Goal: Task Accomplishment & Management: Complete application form

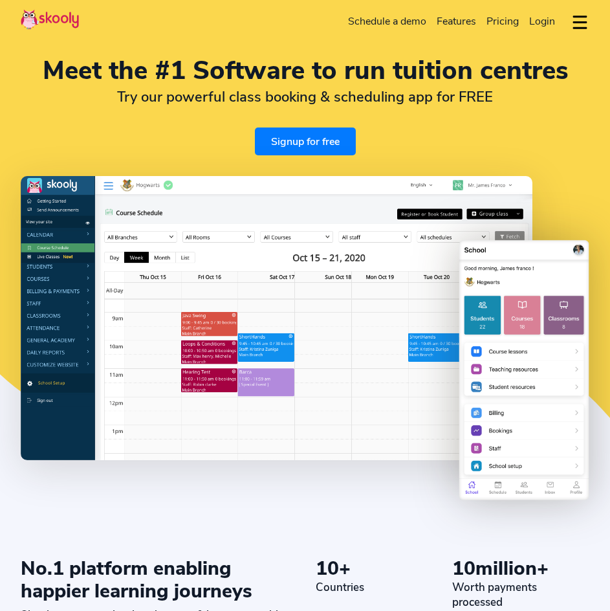
select select "en"
select select "65"
select select "[GEOGRAPHIC_DATA]"
select select "[GEOGRAPHIC_DATA]/[GEOGRAPHIC_DATA]"
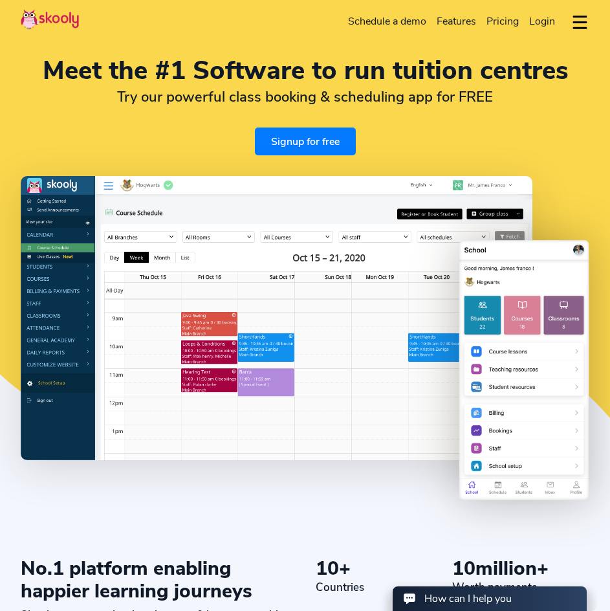
click at [494, 18] on span "Pricing" at bounding box center [503, 21] width 32 height 14
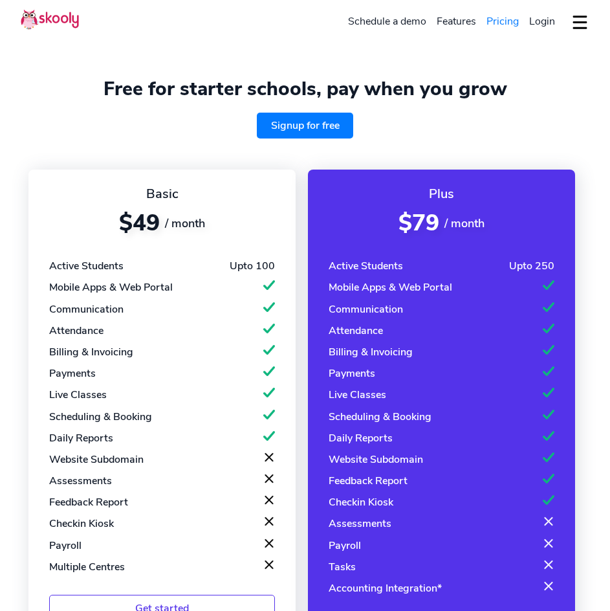
select select "en"
select select "65"
select select "[GEOGRAPHIC_DATA]"
select select "[GEOGRAPHIC_DATA]/[GEOGRAPHIC_DATA]"
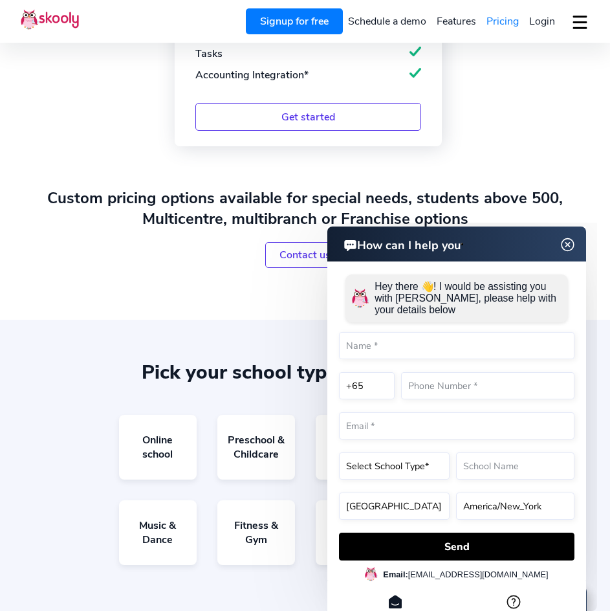
scroll to position [1100, 0]
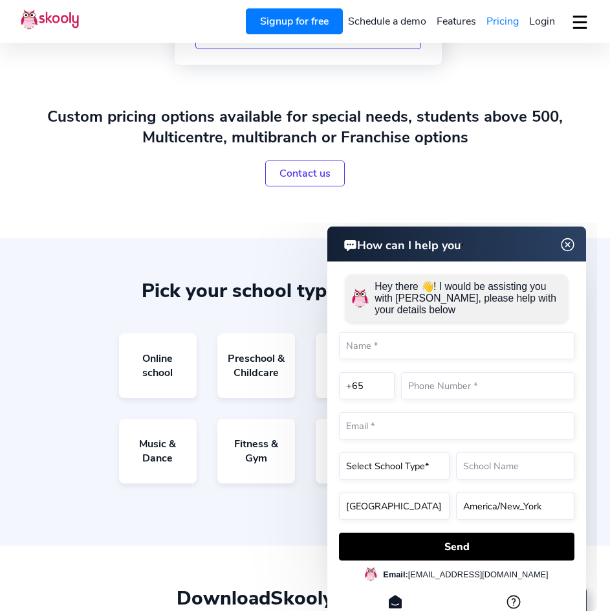
click at [570, 241] on img at bounding box center [568, 245] width 25 height 16
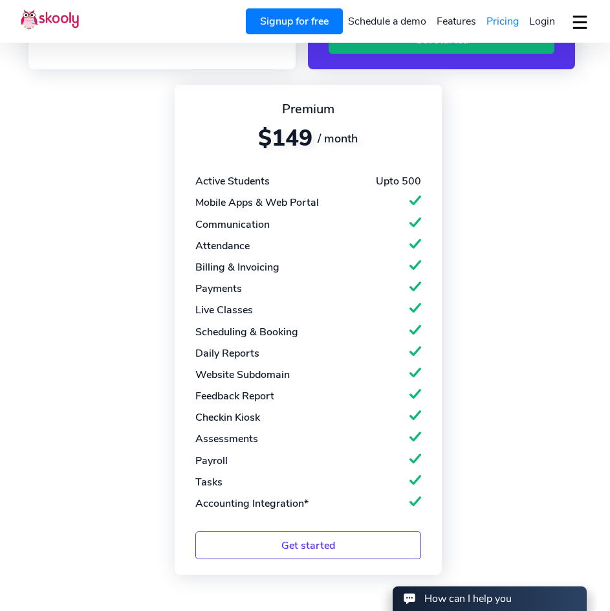
scroll to position [324, 0]
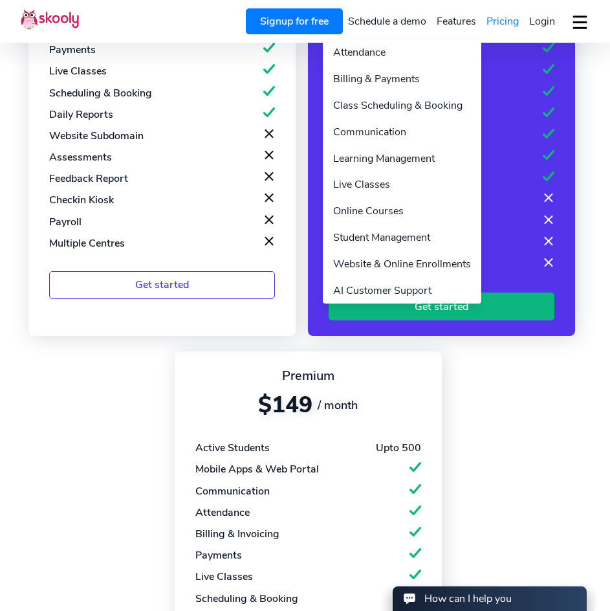
click at [452, 22] on link "Features" at bounding box center [457, 21] width 50 height 21
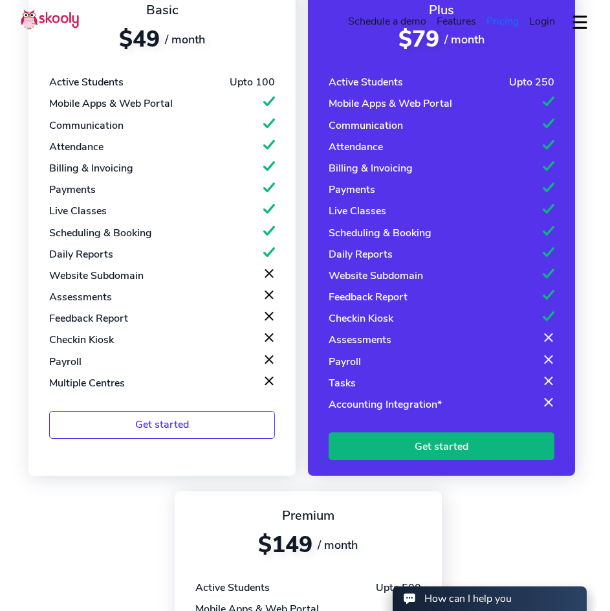
scroll to position [0, 0]
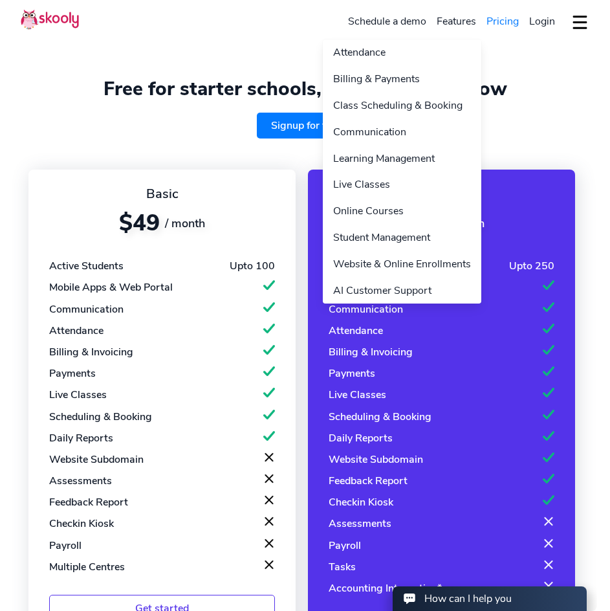
click at [456, 21] on link "Features" at bounding box center [457, 21] width 50 height 21
click at [413, 45] on link "Attendance" at bounding box center [402, 52] width 159 height 27
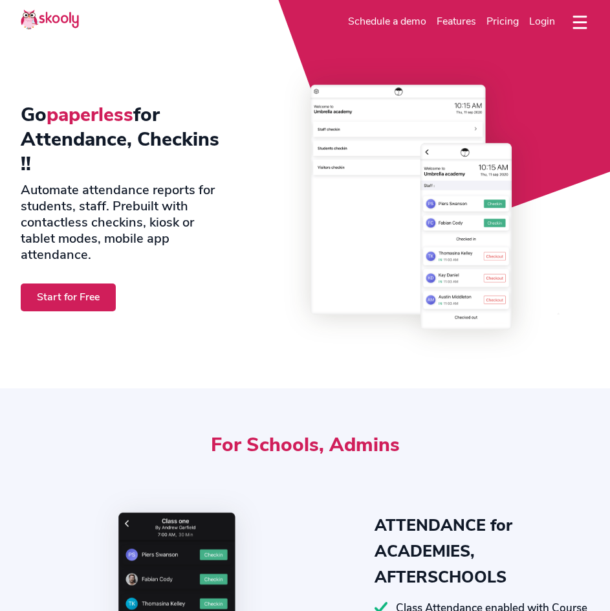
select select "en"
select select "65"
select select "[GEOGRAPHIC_DATA]"
select select "[GEOGRAPHIC_DATA]/[GEOGRAPHIC_DATA]"
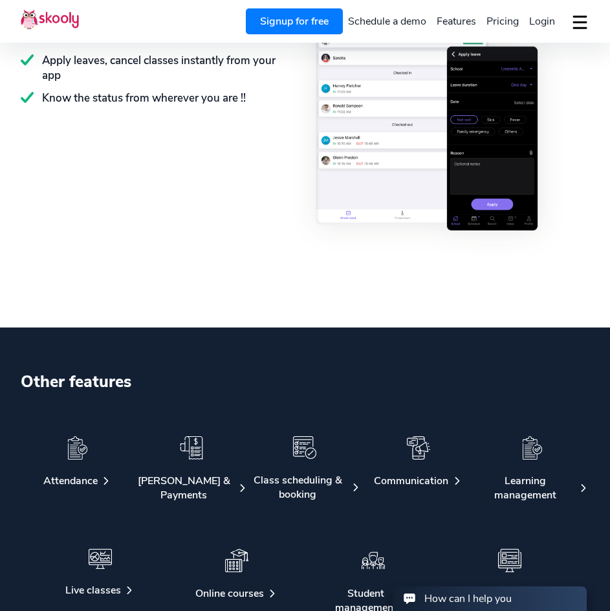
scroll to position [1877, 0]
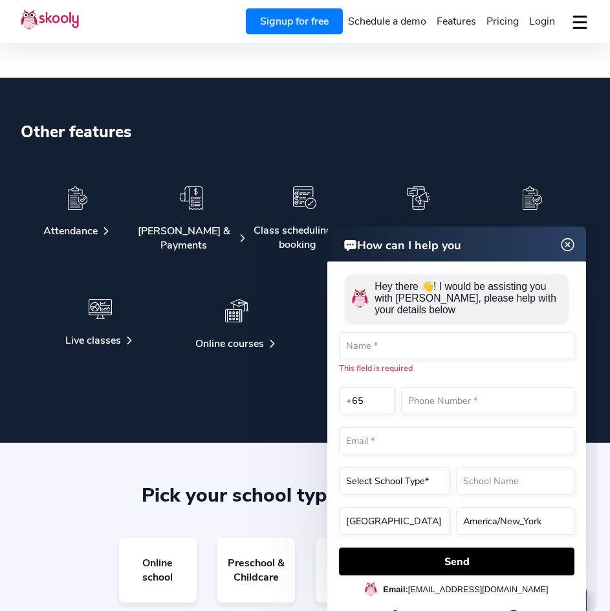
click at [299, 201] on img at bounding box center [304, 197] width 23 height 23
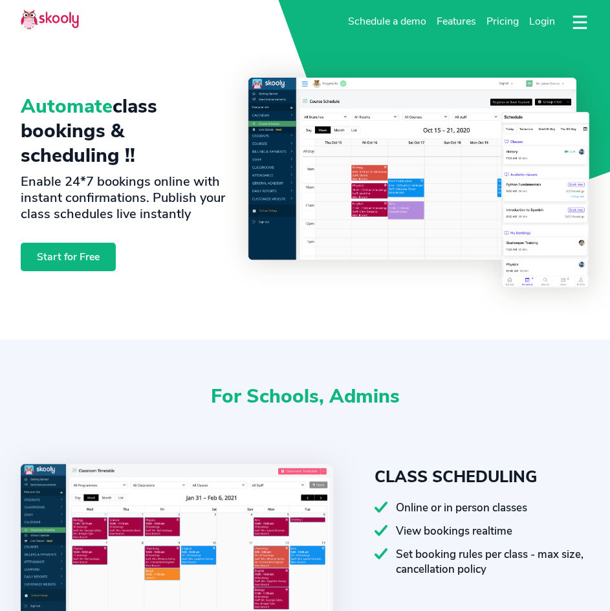
select select "en"
select select "65"
select select "[GEOGRAPHIC_DATA]"
select select "[GEOGRAPHIC_DATA]/[GEOGRAPHIC_DATA]"
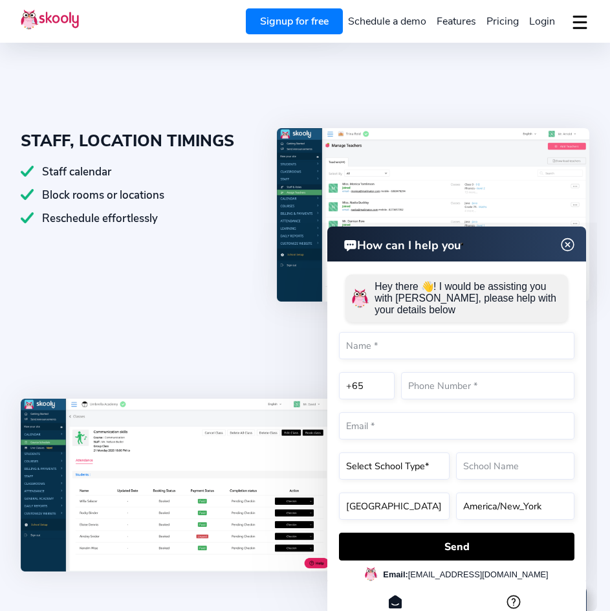
scroll to position [842, 0]
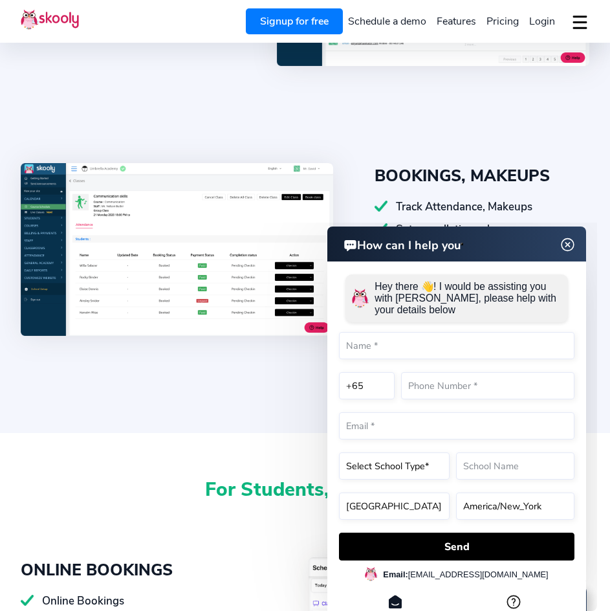
click at [574, 238] on img at bounding box center [568, 244] width 16 height 25
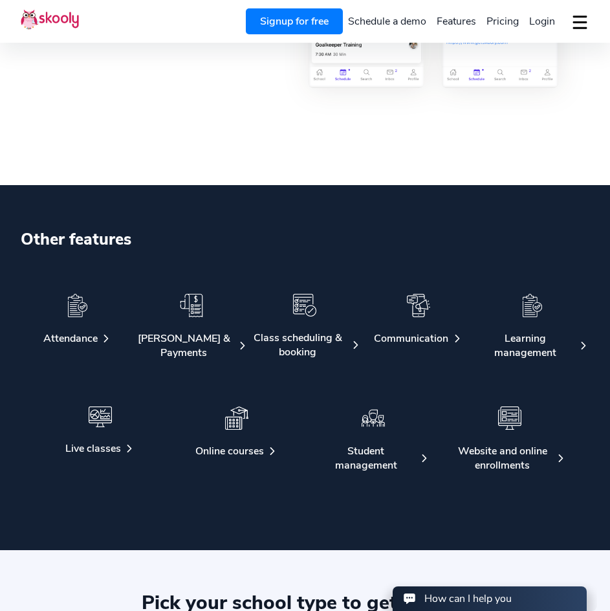
scroll to position [1554, 0]
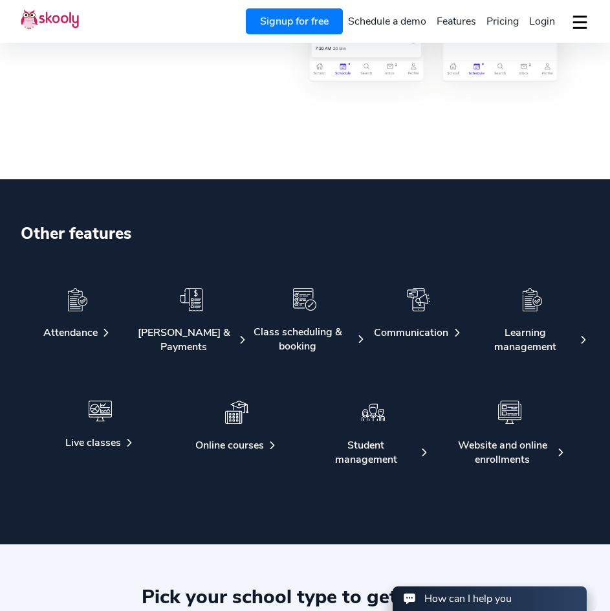
click at [325, 314] on div at bounding box center [306, 306] width 114 height 37
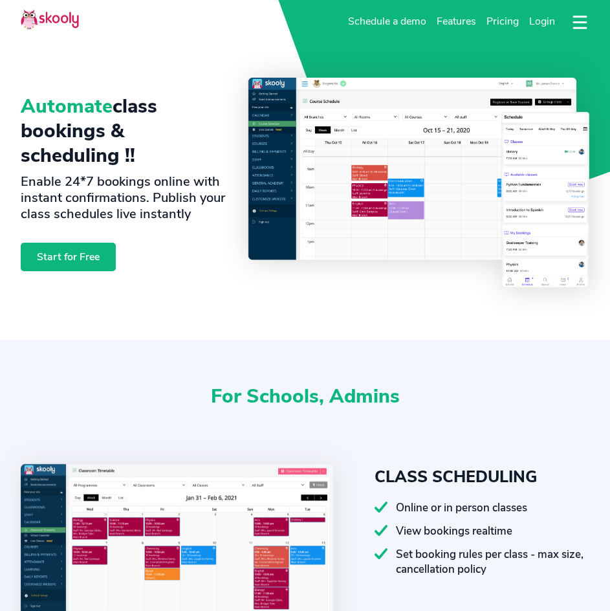
select select "en"
select select "65"
select select "[GEOGRAPHIC_DATA]"
select select "[GEOGRAPHIC_DATA]/[GEOGRAPHIC_DATA]"
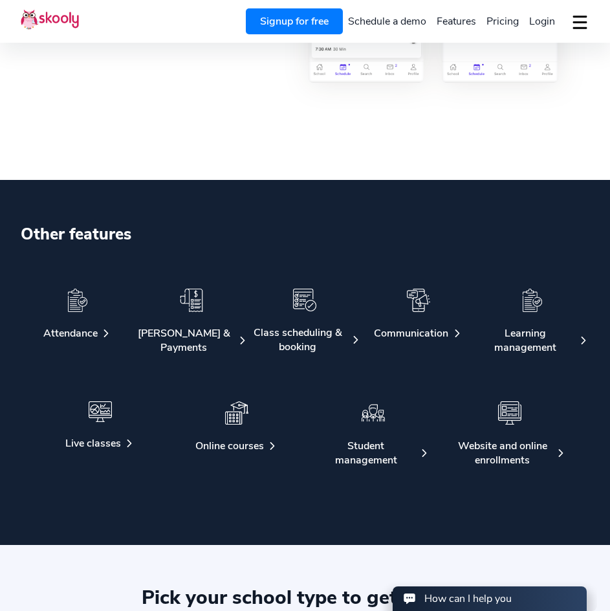
scroll to position [1554, 0]
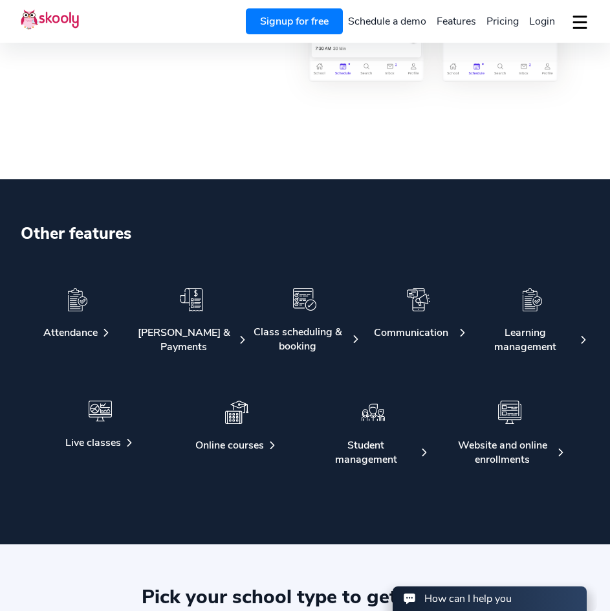
click at [440, 307] on div at bounding box center [419, 307] width 114 height 38
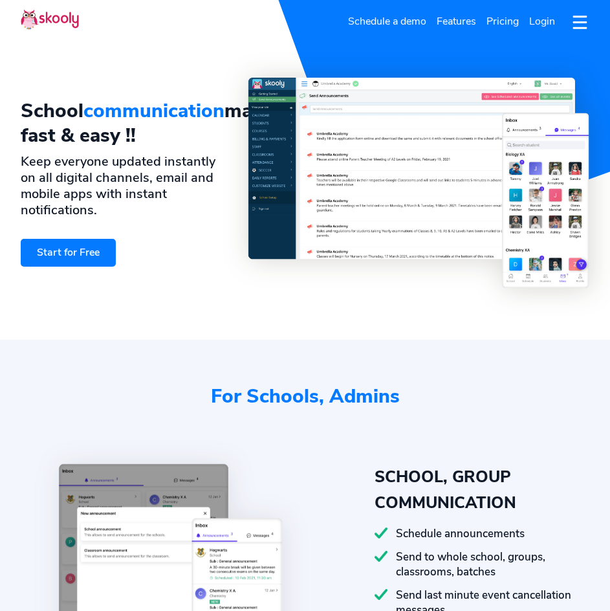
select select "en"
select select "65"
select select "[GEOGRAPHIC_DATA]"
select select "[GEOGRAPHIC_DATA]/[GEOGRAPHIC_DATA]"
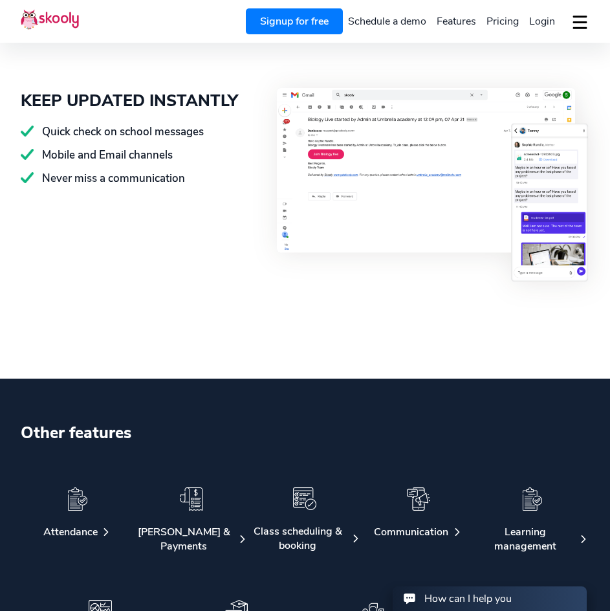
scroll to position [1942, 0]
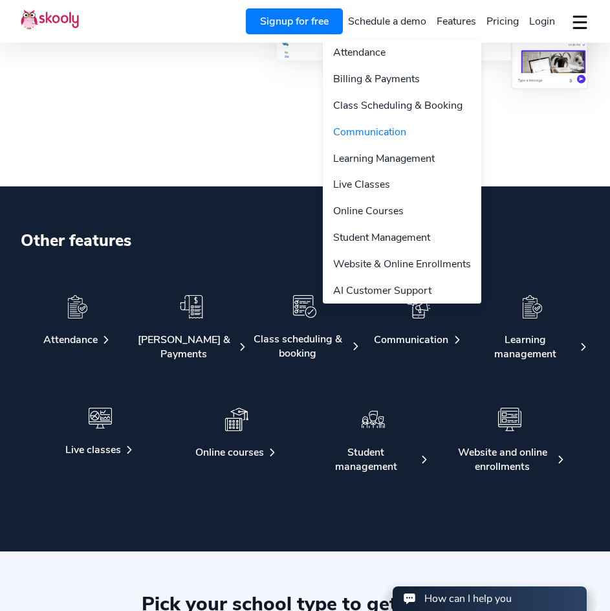
click at [483, 23] on div "Signup for free Schedule a demo Features Attendance Billing & Payments Class Sc…" at bounding box center [413, 21] width 354 height 26
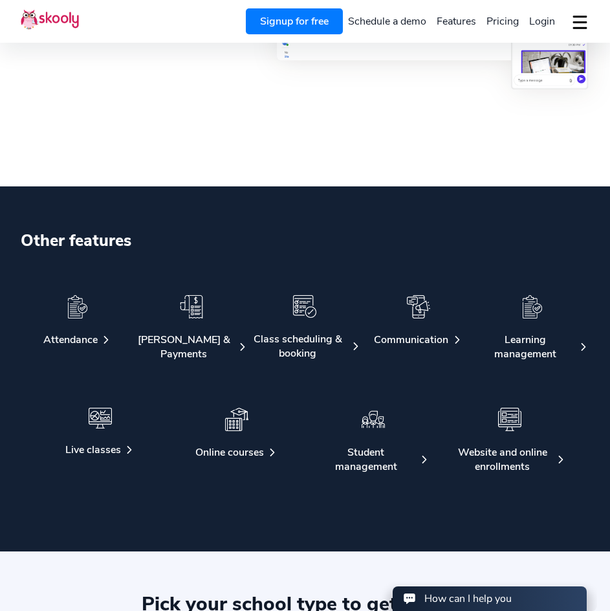
click at [541, 22] on span "Login" at bounding box center [543, 21] width 26 height 14
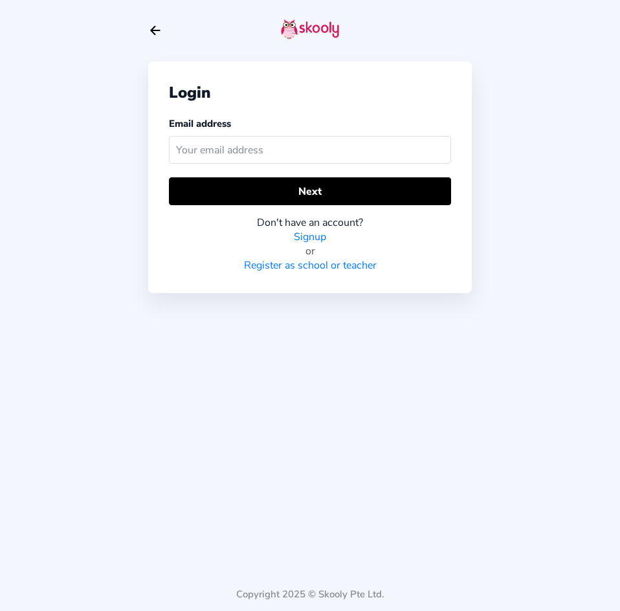
click at [379, 157] on input "text" at bounding box center [310, 150] width 282 height 28
click at [322, 236] on link "Signup" at bounding box center [310, 237] width 32 height 14
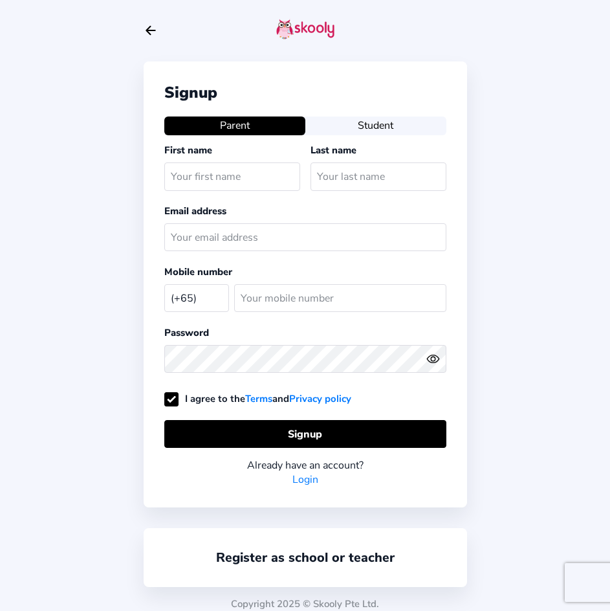
select select "SG"
click at [263, 177] on input "text" at bounding box center [232, 176] width 136 height 28
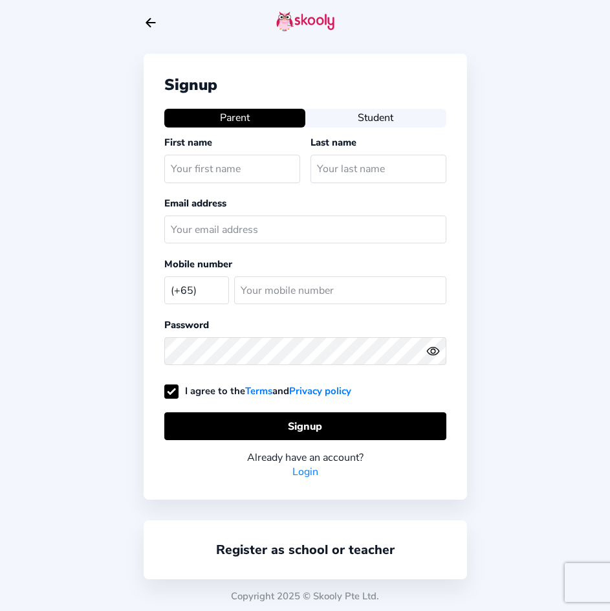
scroll to position [10, 0]
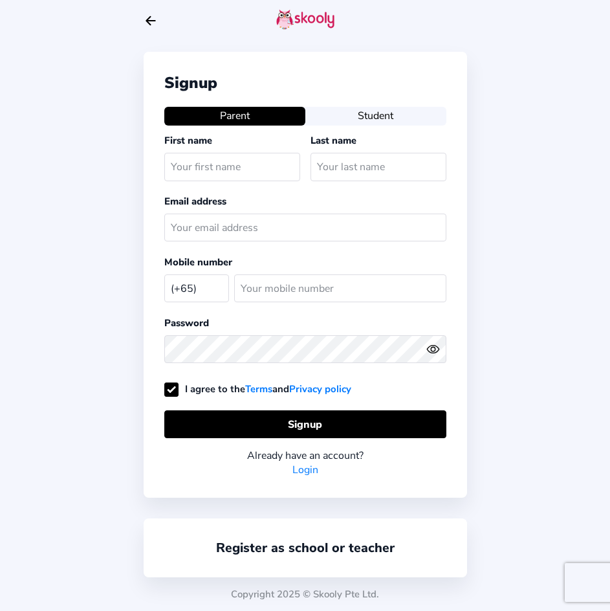
click at [335, 532] on div "Register as school or teacher" at bounding box center [306, 548] width 324 height 59
click at [335, 542] on link "Register as school or teacher" at bounding box center [305, 547] width 179 height 17
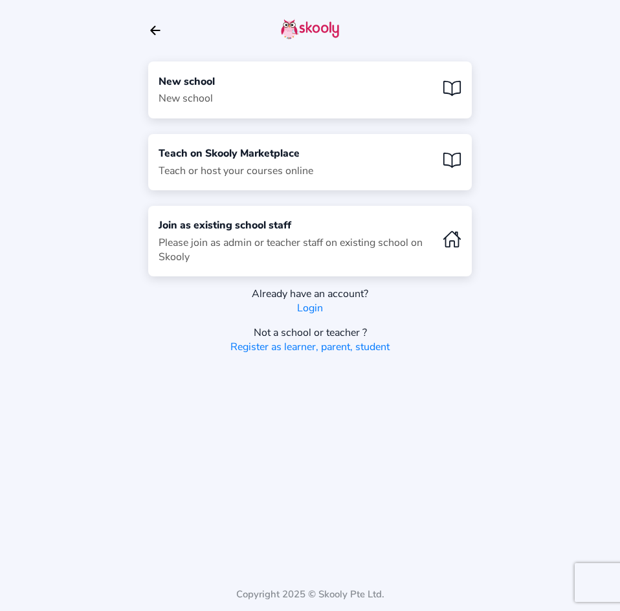
click at [263, 98] on div "New school New school" at bounding box center [310, 89] width 324 height 56
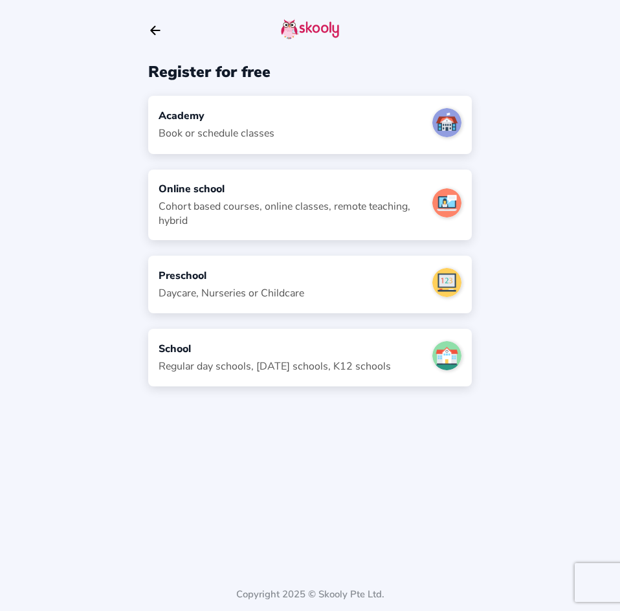
click at [245, 135] on div "Book or schedule classes" at bounding box center [217, 133] width 116 height 14
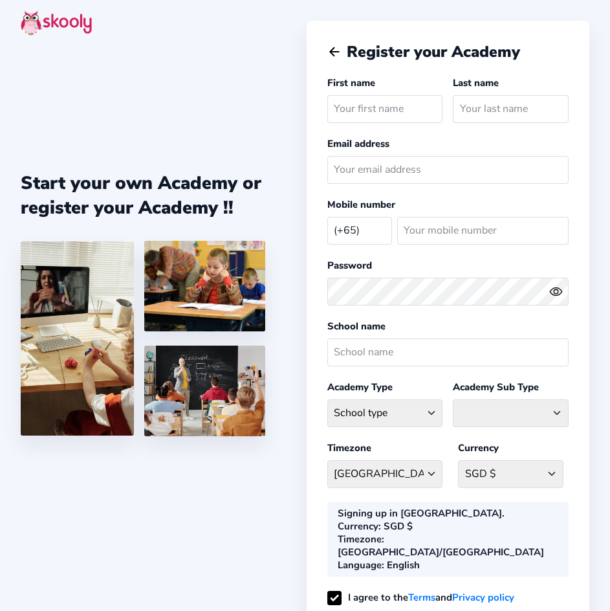
select select "SG"
type input "[PERSON_NAME] [PERSON_NAME]"
type input "Tay"
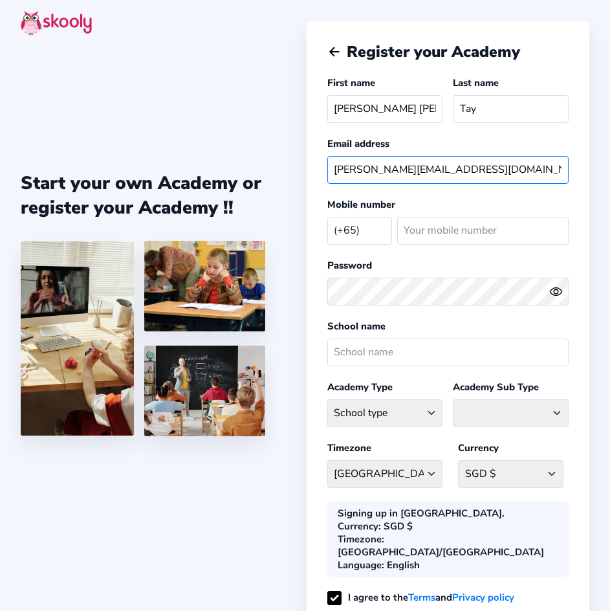
type input "[PERSON_NAME][EMAIL_ADDRESS][DOMAIN_NAME]"
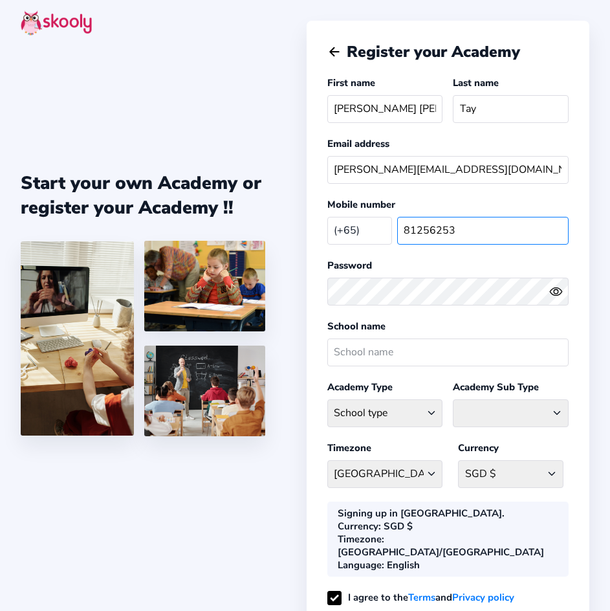
type input "81256253"
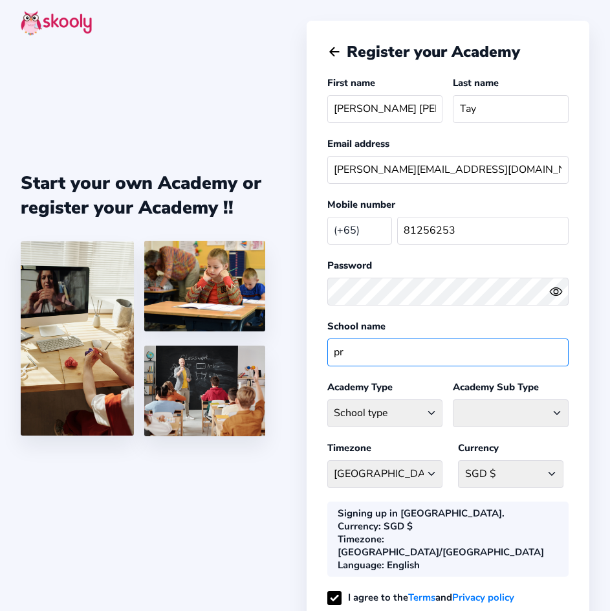
type input "p"
type input "Premium Education"
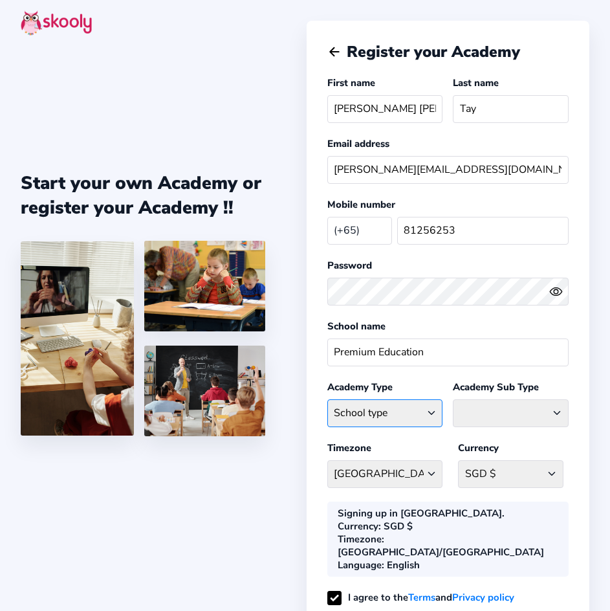
click at [402, 406] on select "School type Academic Afterschool Arts Dance Homeschool Language Martial Arts Mu…" at bounding box center [386, 413] width 116 height 28
select select "GA"
click at [328, 399] on select "School type Academic Afterschool Arts Dance Homeschool Language Martial Arts Mu…" at bounding box center [386, 413] width 116 height 28
click at [502, 415] on select "Coaching Classes Enrichment Centre [GEOGRAPHIC_DATA] [GEOGRAPHIC_DATA] Math Cen…" at bounding box center [511, 413] width 116 height 28
select select "TC"
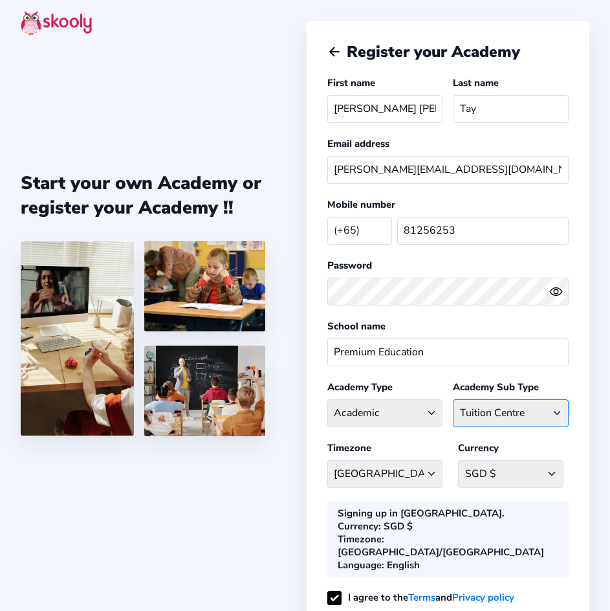
click at [453, 399] on select "Coaching Classes Enrichment Centre [GEOGRAPHIC_DATA] [GEOGRAPHIC_DATA] Math Cen…" at bounding box center [511, 413] width 116 height 28
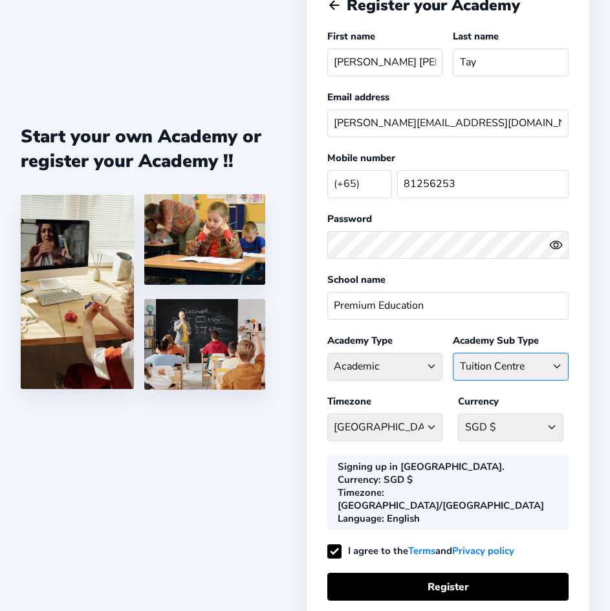
scroll to position [101, 0]
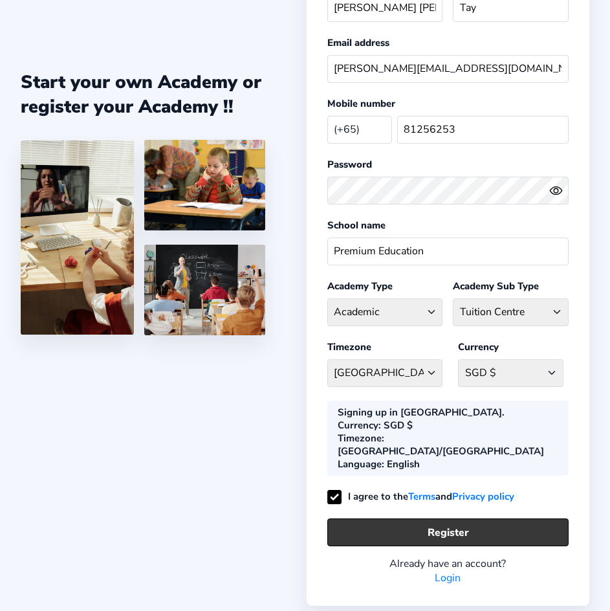
click at [410, 519] on button "Register" at bounding box center [448, 533] width 241 height 28
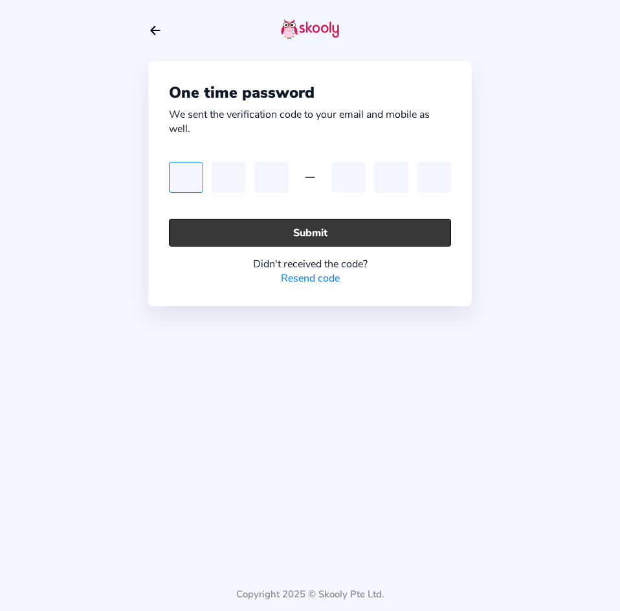
type input "9"
type input "8"
type input "7"
type input "5"
type input "8"
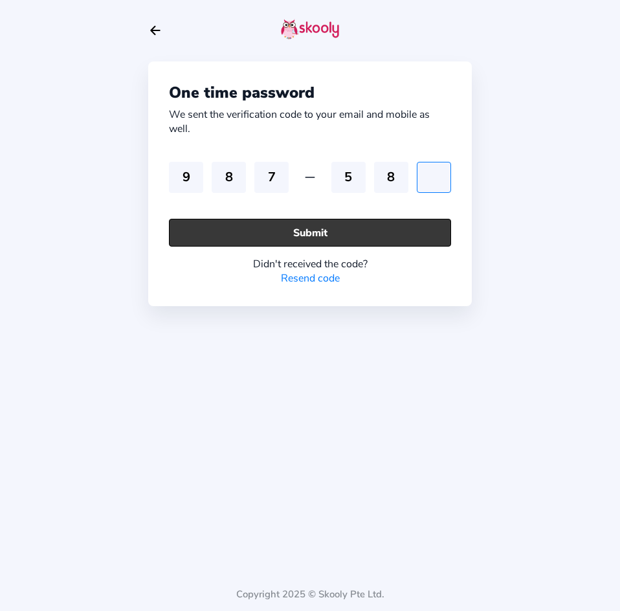
type input "5"
click at [410, 227] on button "Submit" at bounding box center [310, 233] width 282 height 28
